Goal: Contribute content: Add original content to the website for others to see

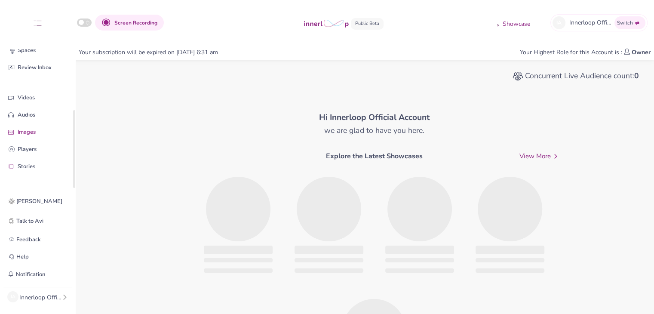
scroll to position [107, 0]
click at [38, 100] on p "Videos" at bounding box center [44, 97] width 53 height 9
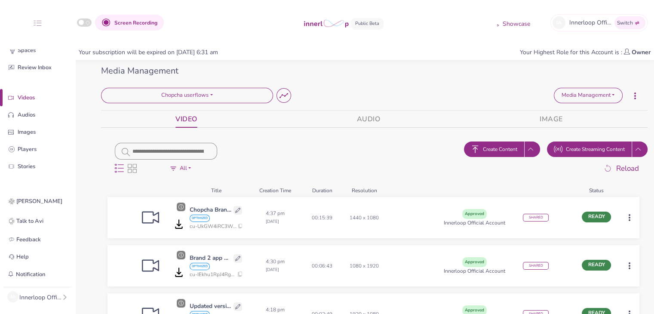
click at [497, 150] on span "Create Content" at bounding box center [500, 149] width 34 height 8
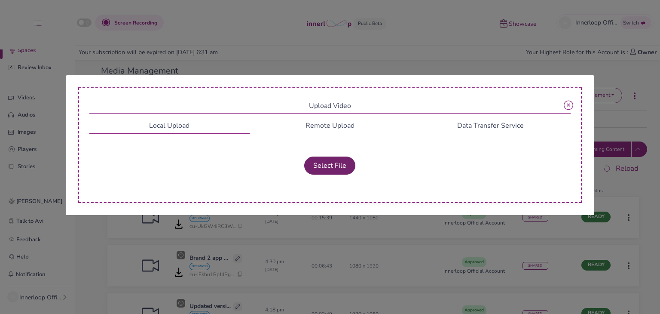
click at [334, 166] on button "Select File" at bounding box center [329, 165] width 51 height 18
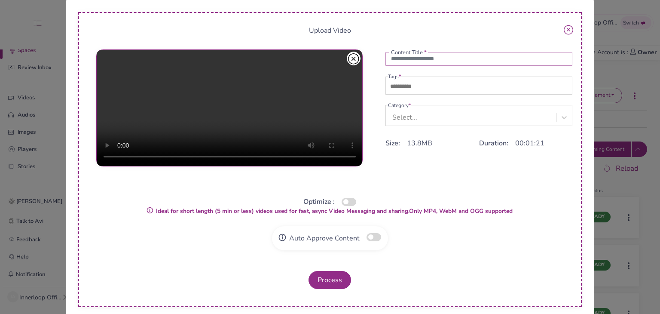
click at [405, 58] on input "text" at bounding box center [479, 59] width 187 height 14
type input "**********"
click at [408, 87] on input "text" at bounding box center [418, 86] width 60 height 10
type input "***"
drag, startPoint x: 408, startPoint y: 114, endPoint x: 409, endPoint y: 127, distance: 13.4
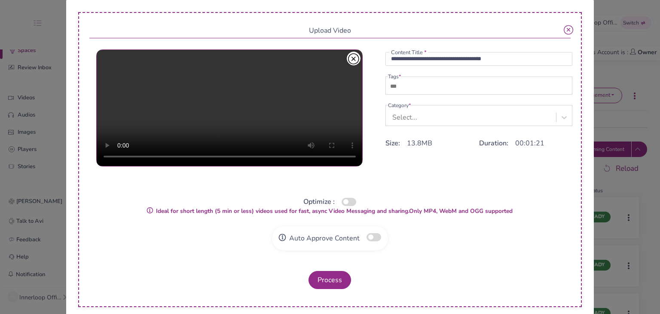
click at [408, 114] on div "Select..." at bounding box center [405, 117] width 25 height 10
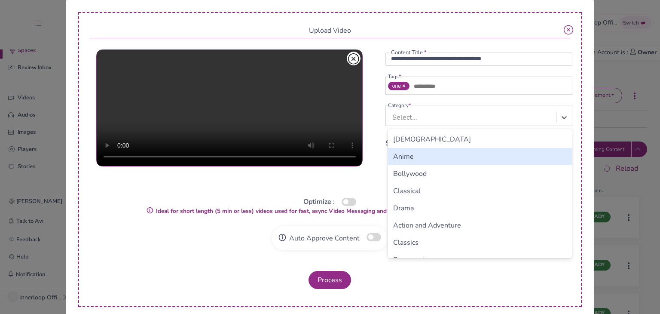
drag, startPoint x: 409, startPoint y: 127, endPoint x: 396, endPoint y: 201, distance: 75.1
click at [408, 163] on div "Anime" at bounding box center [480, 156] width 184 height 17
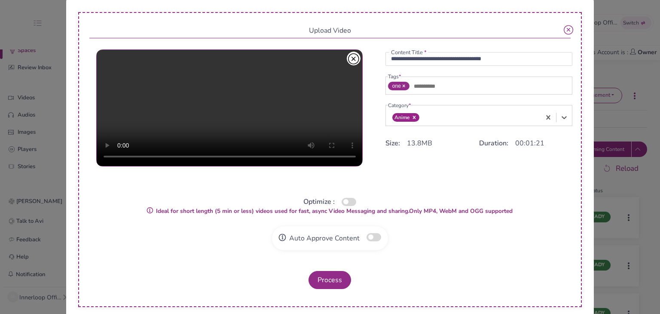
drag, startPoint x: 343, startPoint y: 202, endPoint x: 349, endPoint y: 221, distance: 19.9
click at [344, 202] on button "button" at bounding box center [349, 202] width 15 height 8
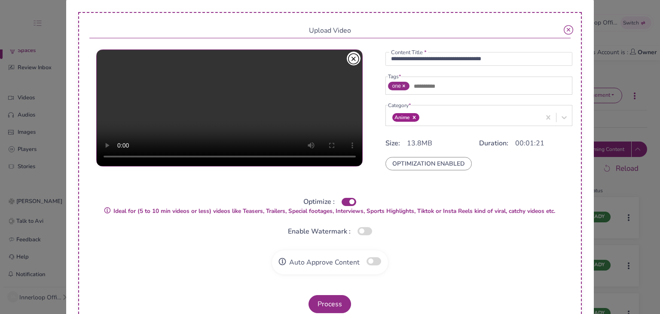
click at [370, 262] on button "button" at bounding box center [374, 261] width 15 height 8
drag, startPoint x: 338, startPoint y: 296, endPoint x: 334, endPoint y: 298, distance: 5.2
click at [338, 297] on button "Process" at bounding box center [330, 304] width 43 height 18
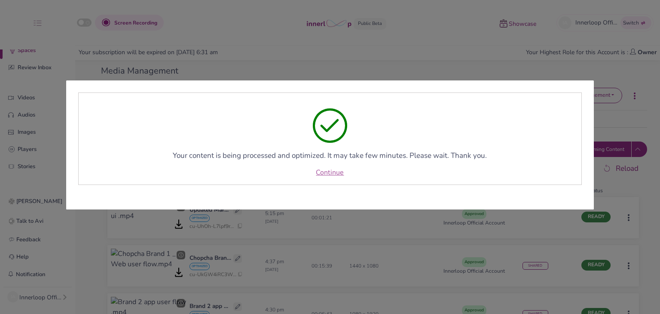
click at [337, 172] on link "Continue" at bounding box center [330, 172] width 28 height 10
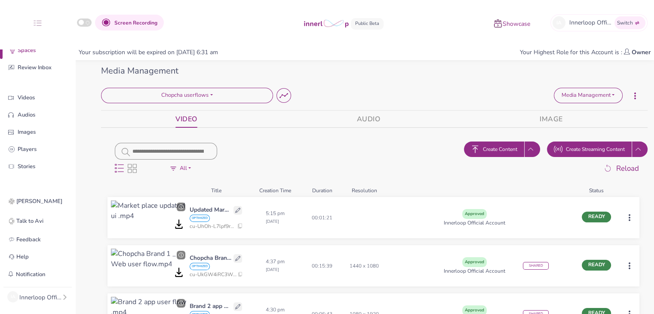
click at [626, 216] on html "Screen Recording Showcase IA Innerloop Official Switch Quick Upload Video Messa…" at bounding box center [327, 157] width 654 height 314
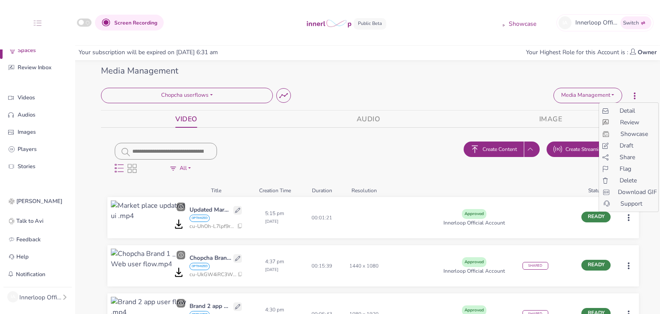
click at [625, 155] on span "Share" at bounding box center [627, 157] width 15 height 9
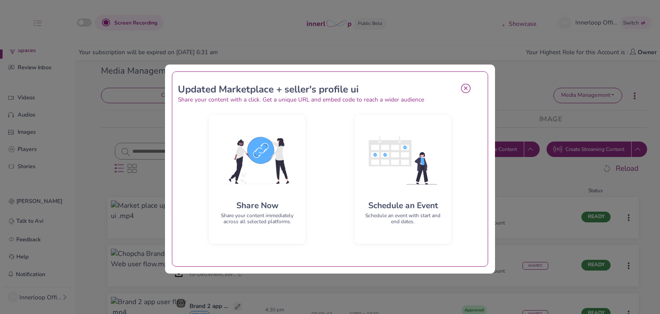
click at [295, 182] on img at bounding box center [257, 160] width 83 height 77
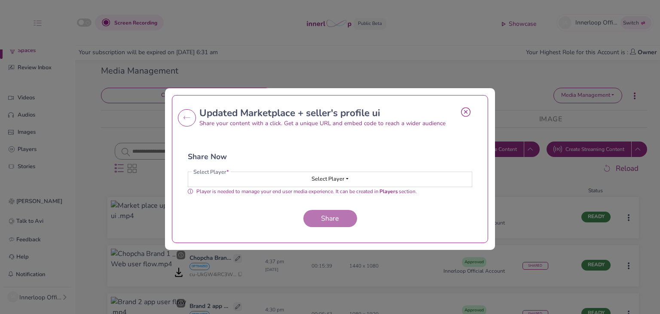
click at [299, 184] on button "Select Player" at bounding box center [330, 179] width 284 height 15
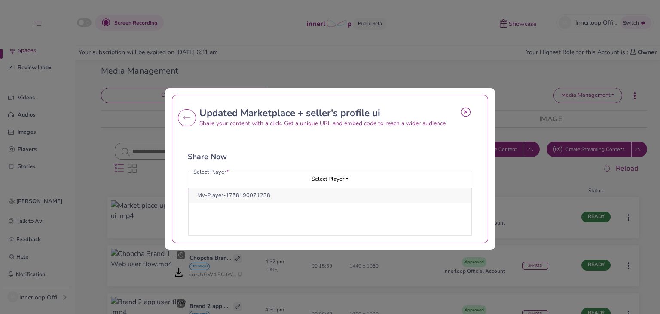
click at [273, 199] on button "My-Player-1758190071238" at bounding box center [330, 195] width 283 height 15
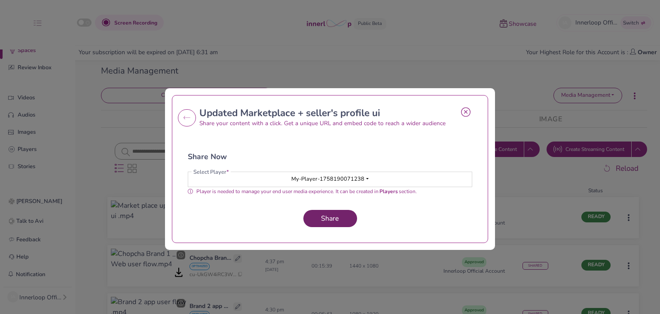
click at [311, 215] on button "Share" at bounding box center [331, 218] width 54 height 17
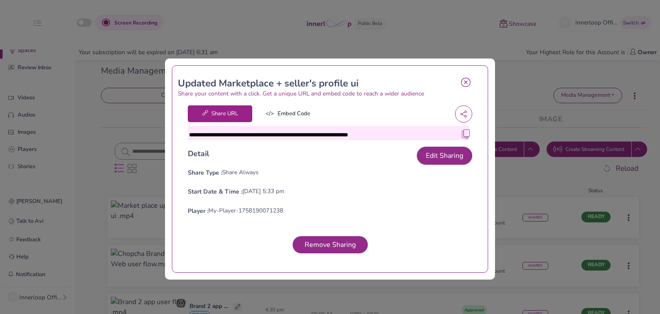
click at [462, 135] on img at bounding box center [466, 133] width 9 height 9
click at [461, 82] on icon at bounding box center [465, 82] width 9 height 10
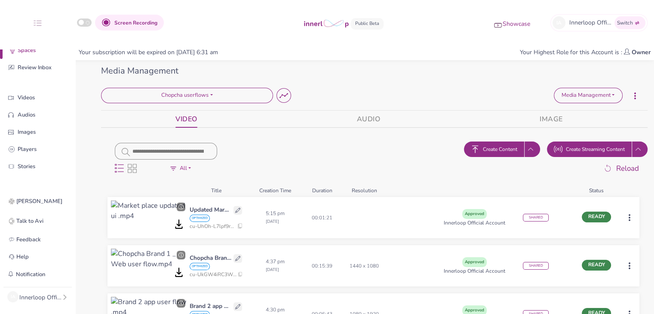
click at [494, 143] on button "Create Content" at bounding box center [494, 148] width 60 height 15
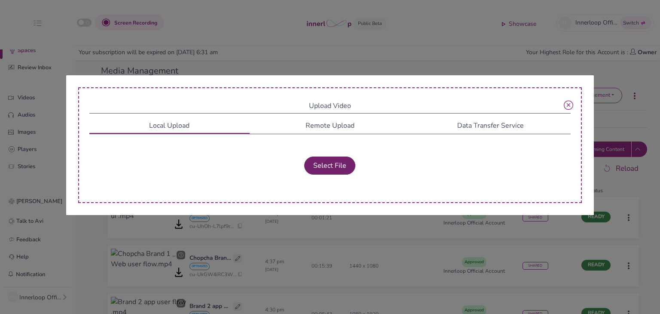
click at [336, 167] on button "Select File" at bounding box center [329, 165] width 51 height 18
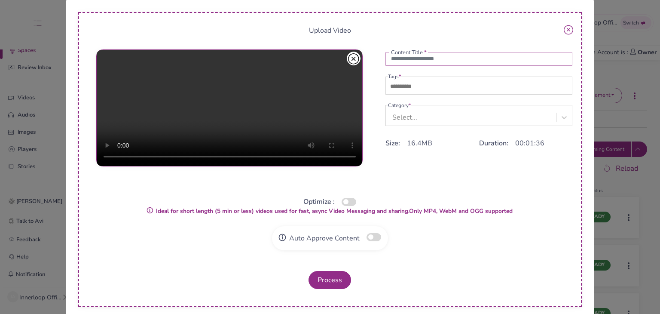
click at [429, 55] on input "text" at bounding box center [479, 59] width 187 height 14
paste input "**********"
type input "**********"
click at [410, 88] on input "text" at bounding box center [418, 86] width 60 height 10
type input "***"
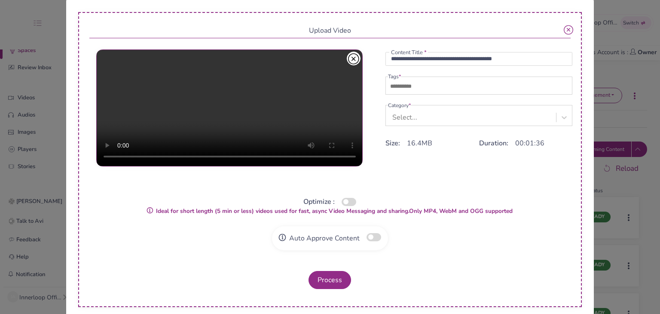
click at [419, 117] on div "Select..." at bounding box center [472, 117] width 169 height 16
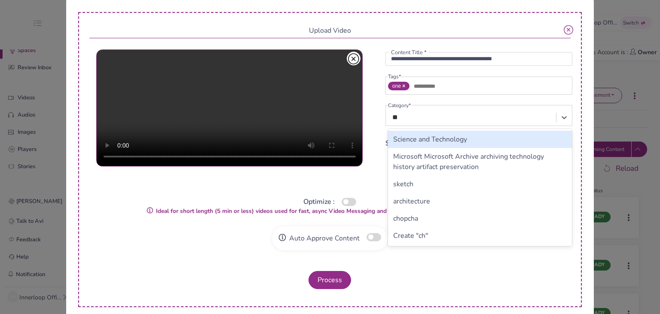
type input "***"
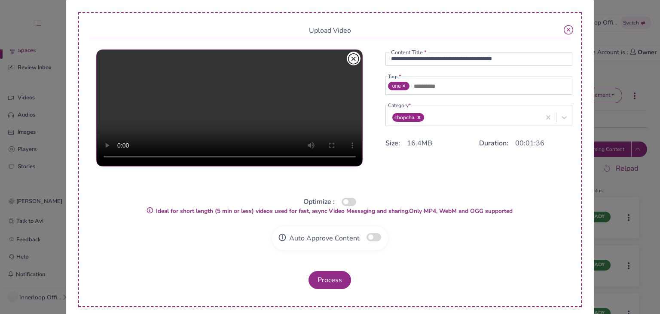
click at [349, 201] on button "button" at bounding box center [349, 202] width 15 height 8
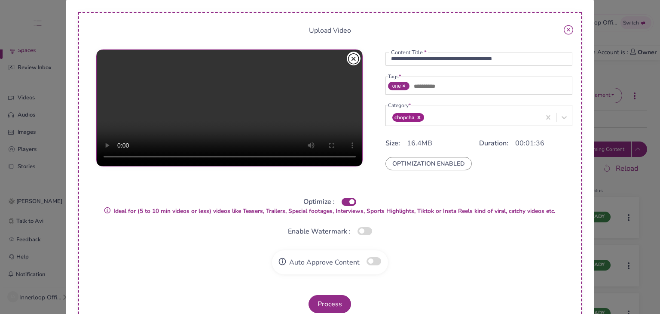
click at [369, 261] on button "button" at bounding box center [374, 261] width 15 height 8
click at [335, 302] on button "Process" at bounding box center [330, 304] width 43 height 18
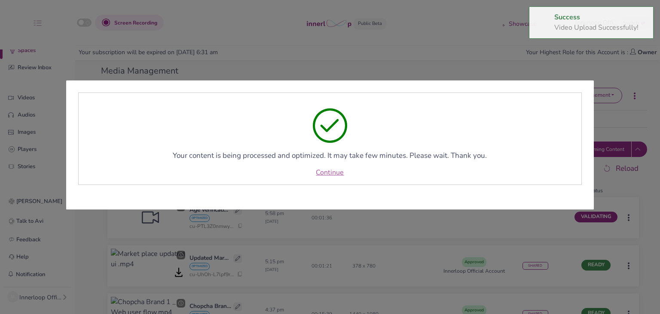
click at [340, 174] on link "Continue" at bounding box center [330, 172] width 28 height 10
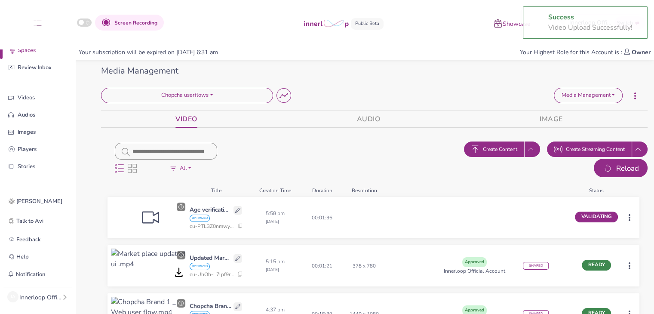
click at [628, 167] on span "Reload" at bounding box center [627, 168] width 23 height 11
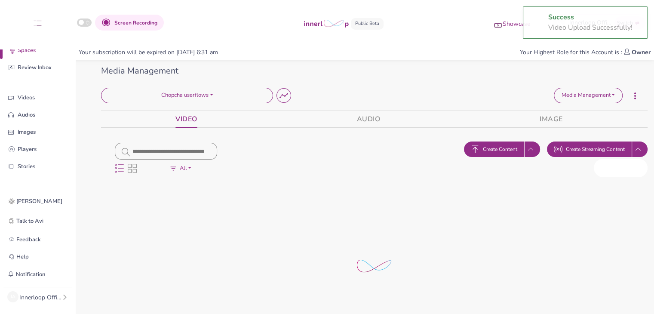
click at [628, 167] on span "Reload" at bounding box center [627, 168] width 23 height 11
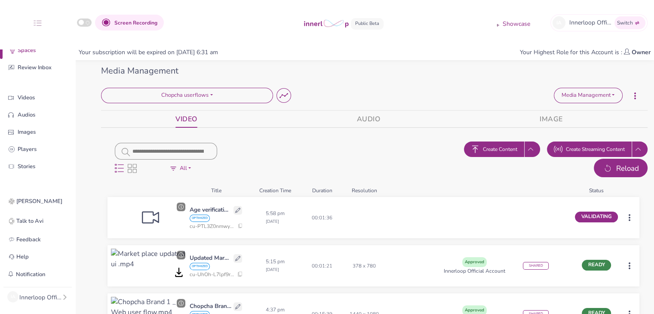
click at [635, 163] on span "Reload" at bounding box center [627, 168] width 23 height 11
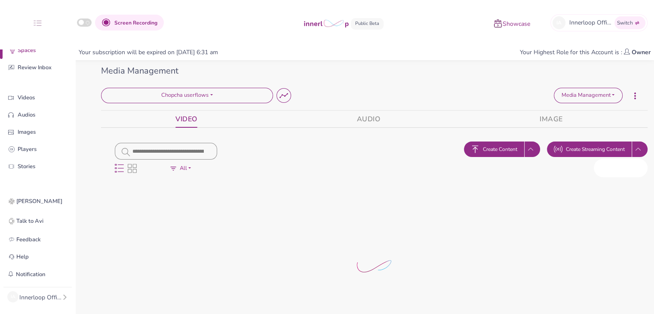
click at [635, 163] on span "Reload" at bounding box center [627, 168] width 23 height 11
